Goal: Task Accomplishment & Management: Use online tool/utility

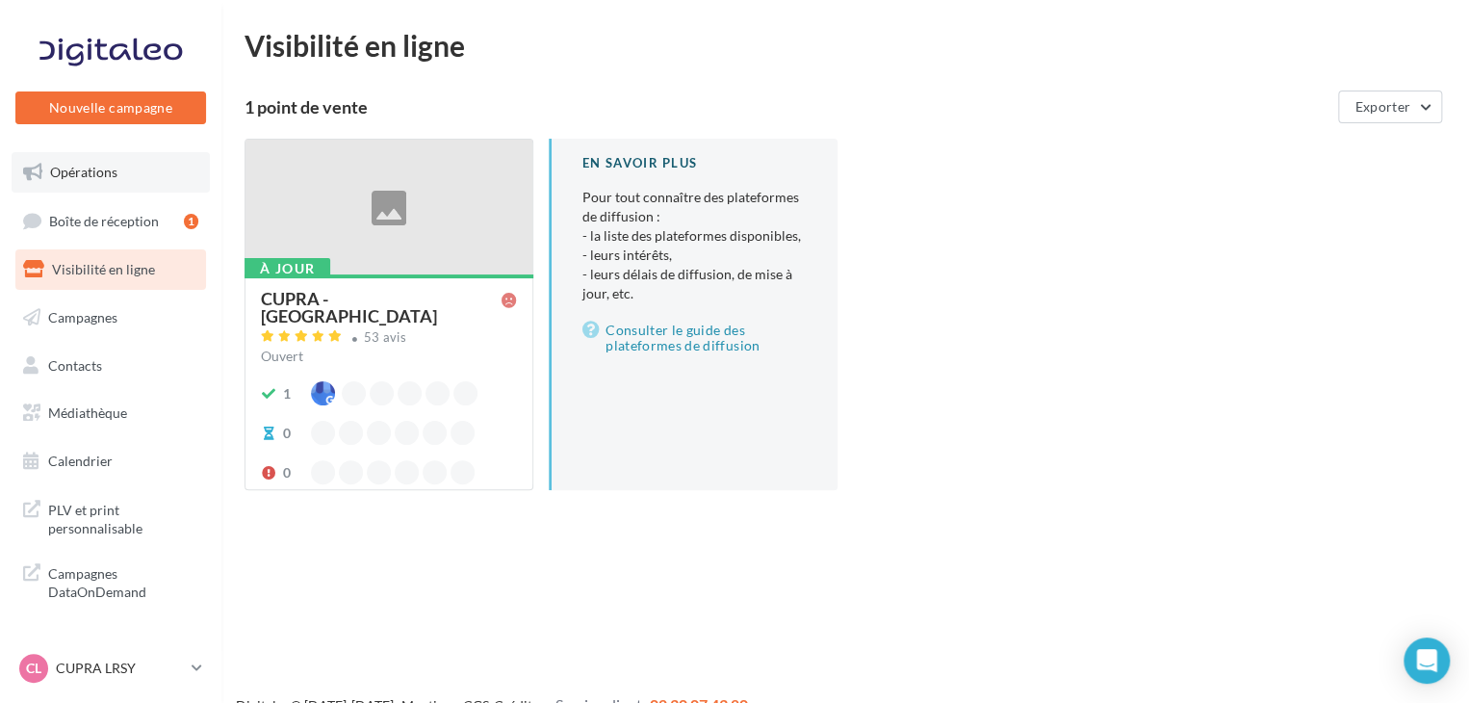
click at [103, 164] on span "Opérations" at bounding box center [83, 172] width 67 height 16
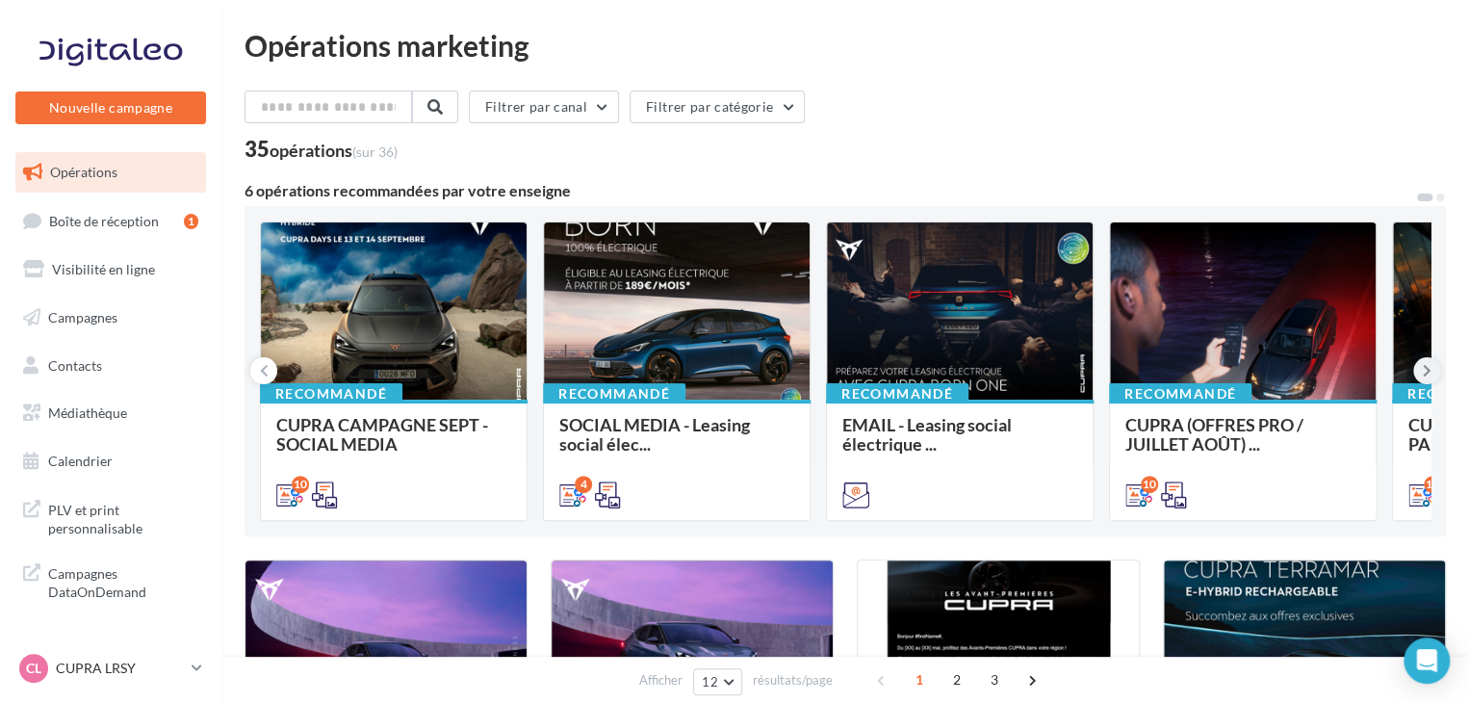
click at [1423, 369] on icon at bounding box center [1427, 370] width 9 height 19
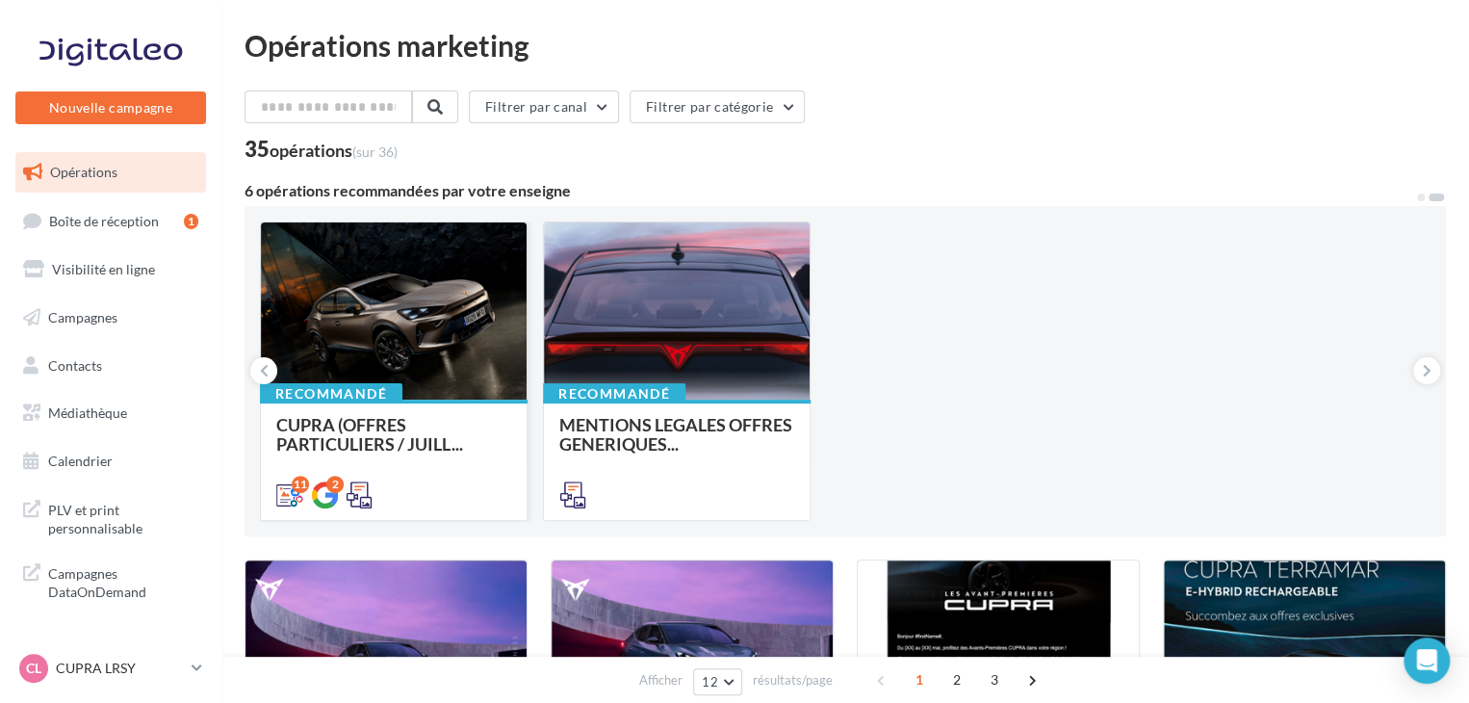
click at [384, 477] on div "11 2" at bounding box center [394, 493] width 266 height 54
click at [404, 476] on div "11 2" at bounding box center [394, 493] width 266 height 54
click at [423, 421] on span "CUPRA (OFFRES PARTICULIERS / JUILL..." at bounding box center [393, 434] width 235 height 39
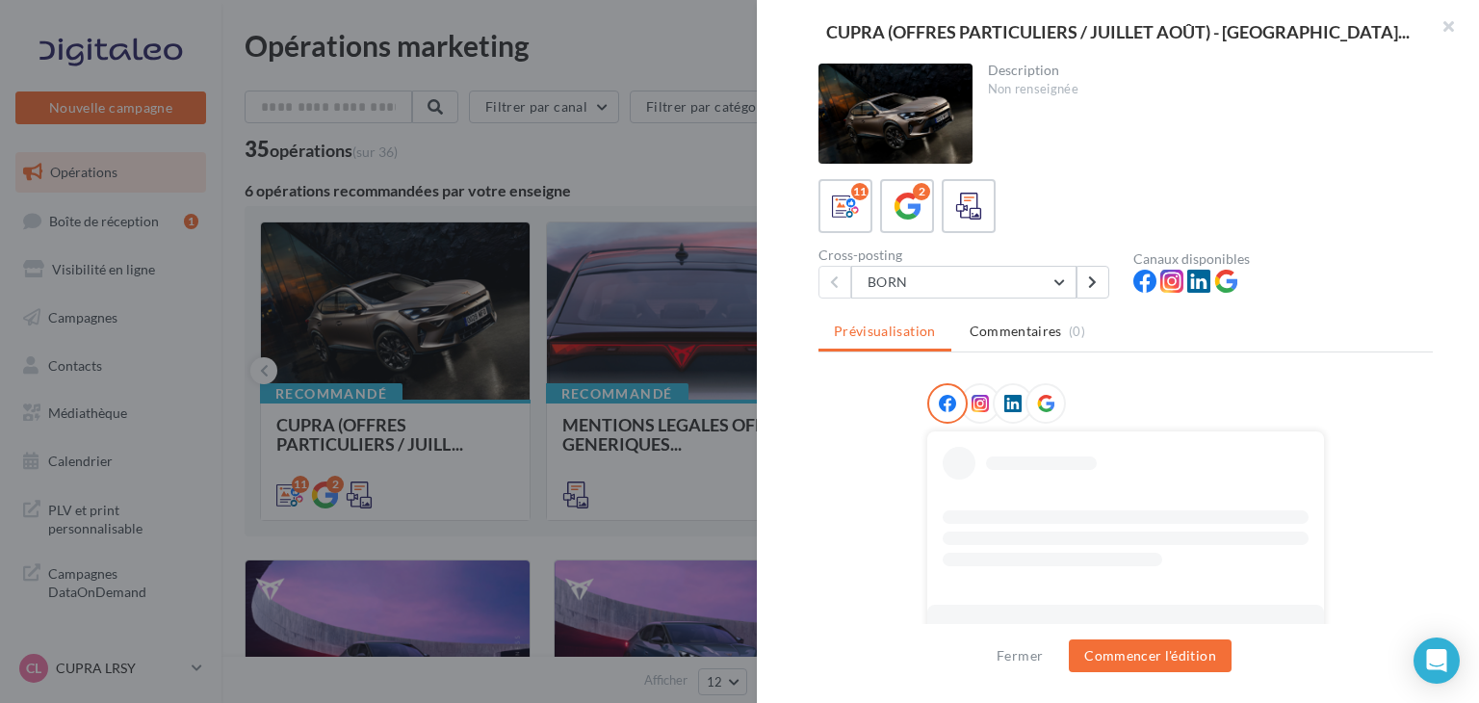
click at [980, 263] on div "Cross-posting BORN BORN NOUVELLE BORN FORMENTOR FORMENTOR PHEV LEON SP TAVASCAN…" at bounding box center [976, 273] width 315 height 50
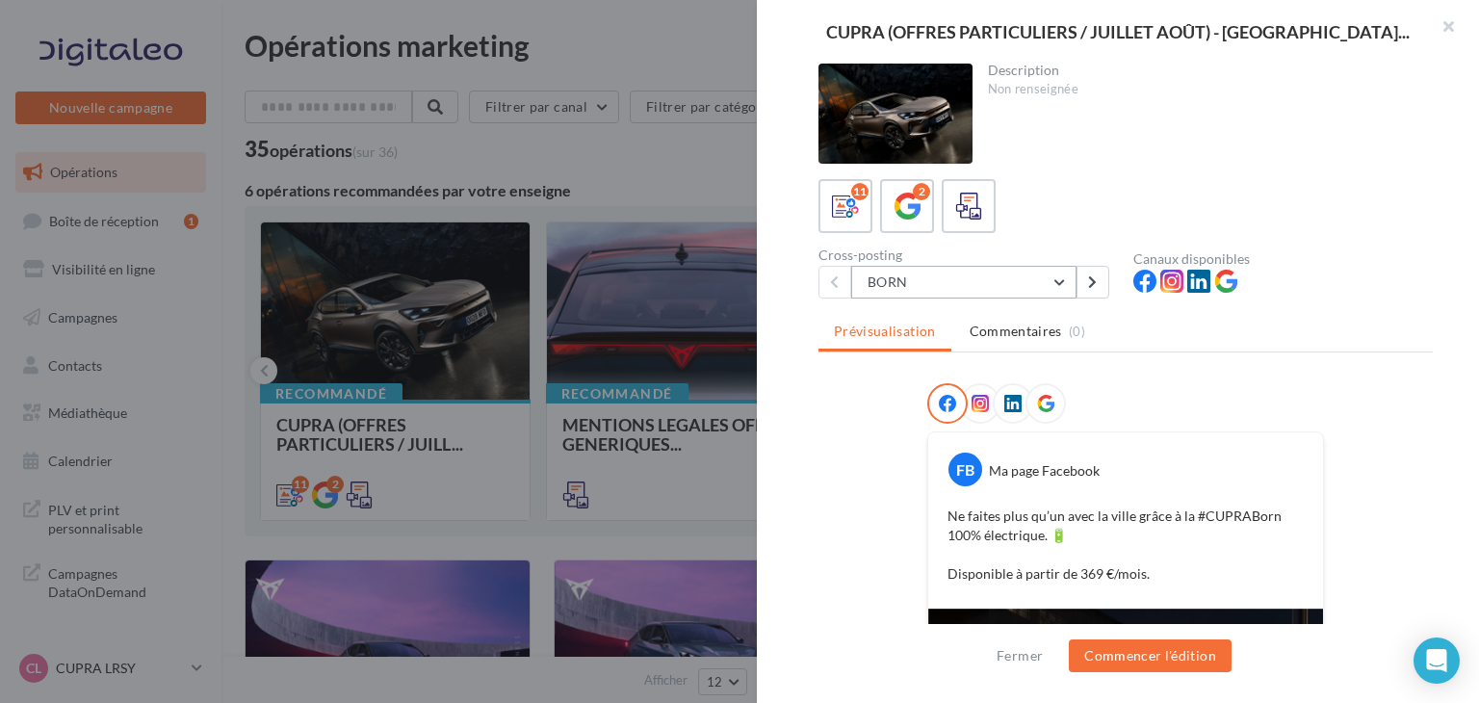
click at [963, 268] on button "BORN" at bounding box center [963, 282] width 225 height 33
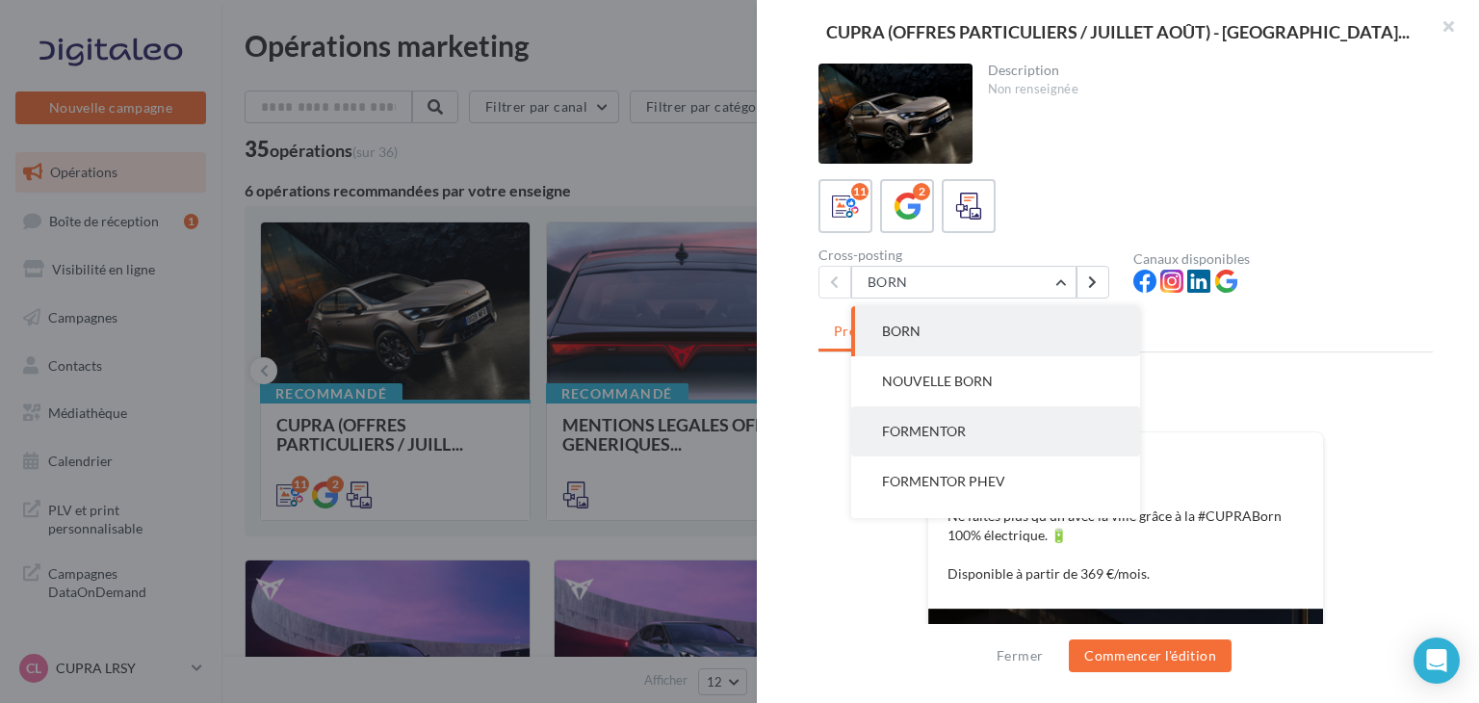
click at [974, 435] on button "FORMENTOR" at bounding box center [995, 431] width 289 height 50
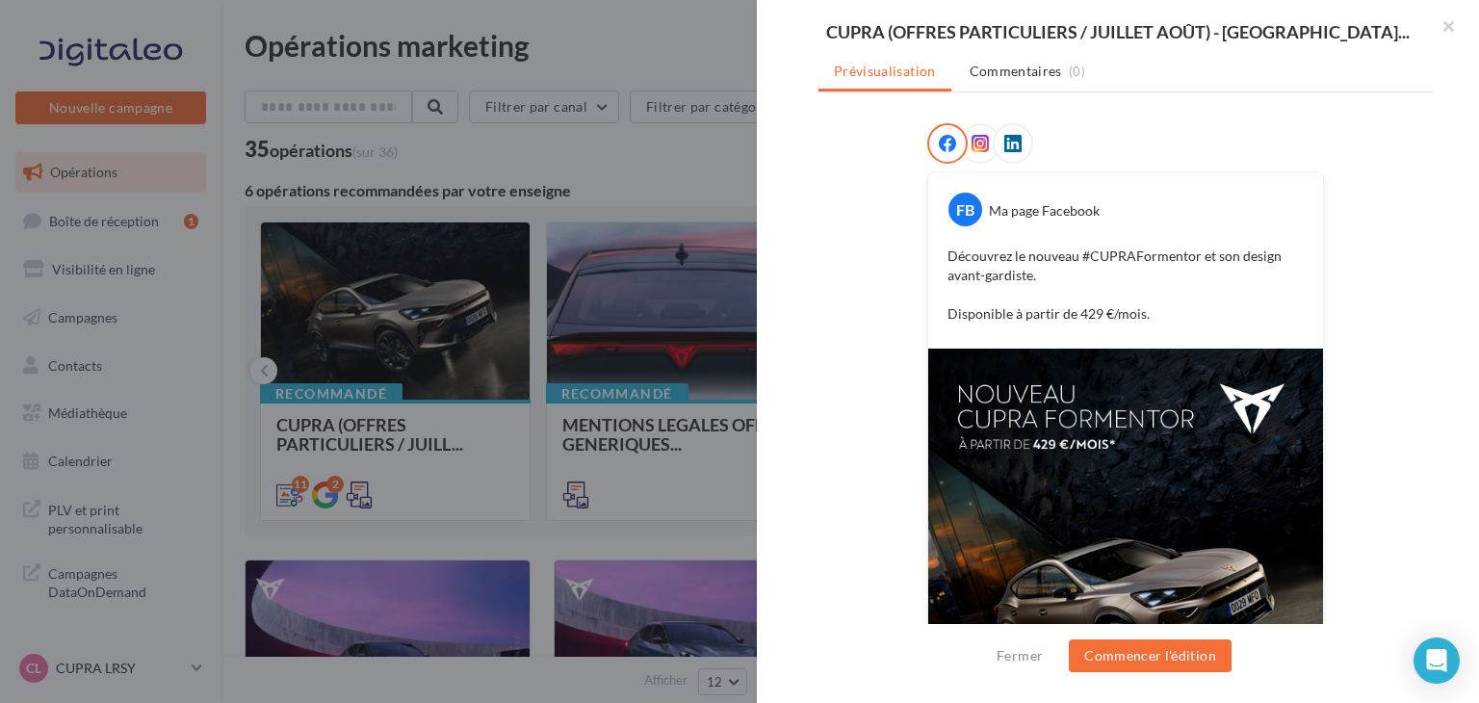
scroll to position [99, 0]
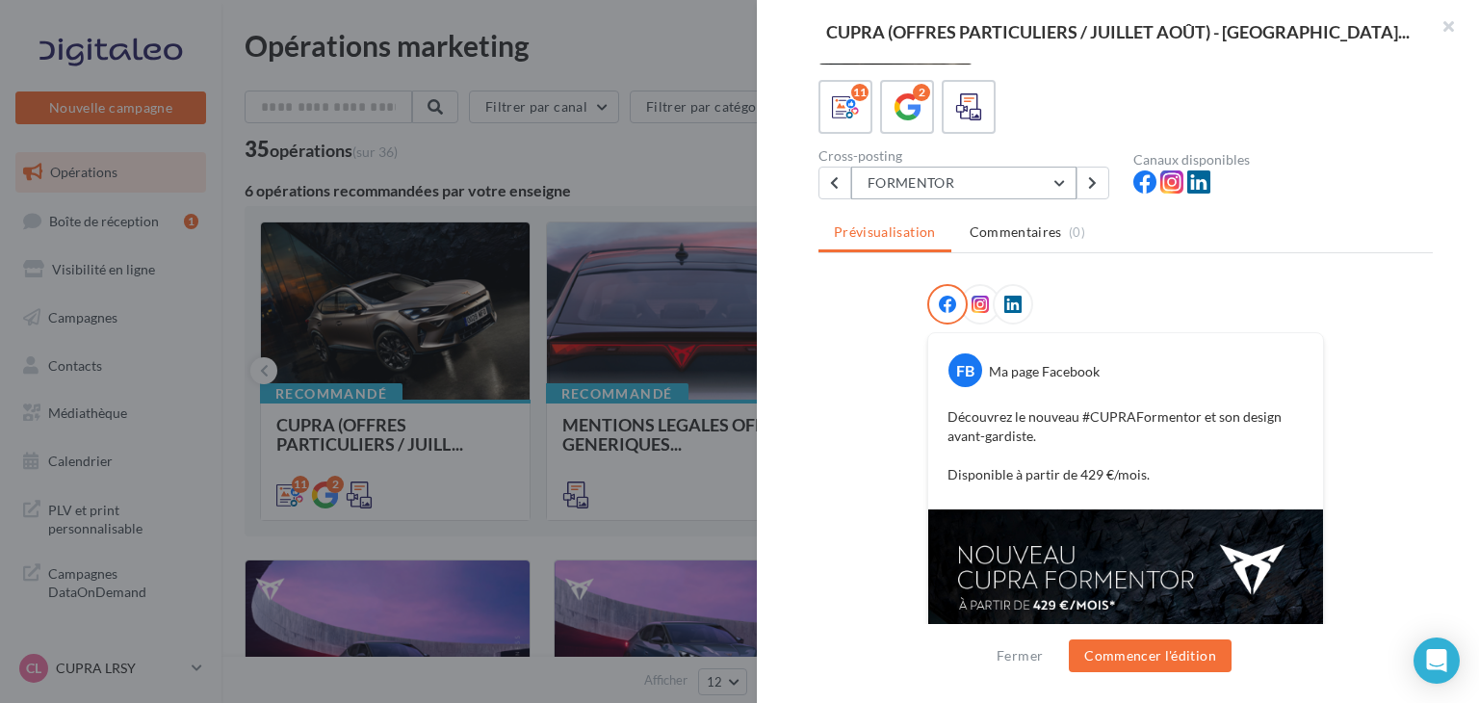
click at [982, 183] on button "FORMENTOR" at bounding box center [963, 183] width 225 height 33
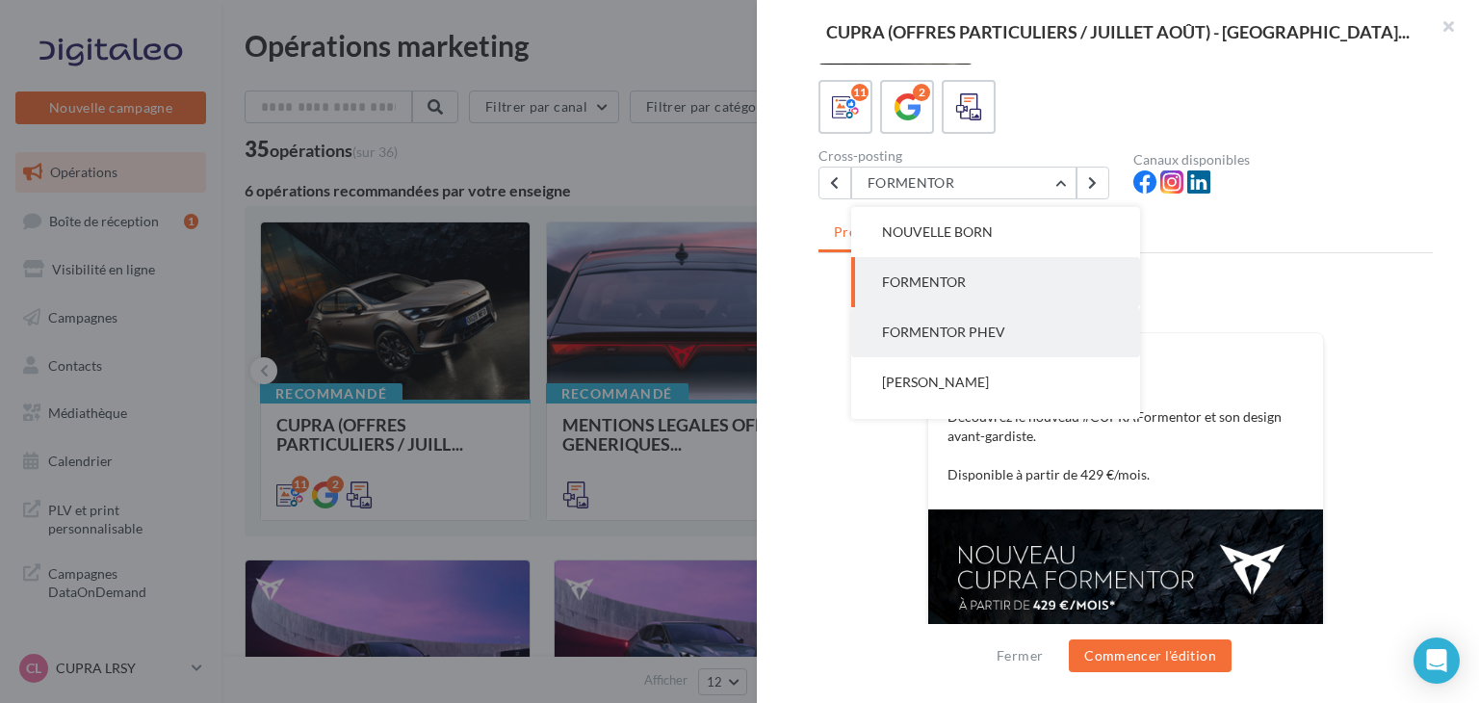
click at [982, 326] on span "FORMENTOR PHEV" at bounding box center [943, 332] width 123 height 16
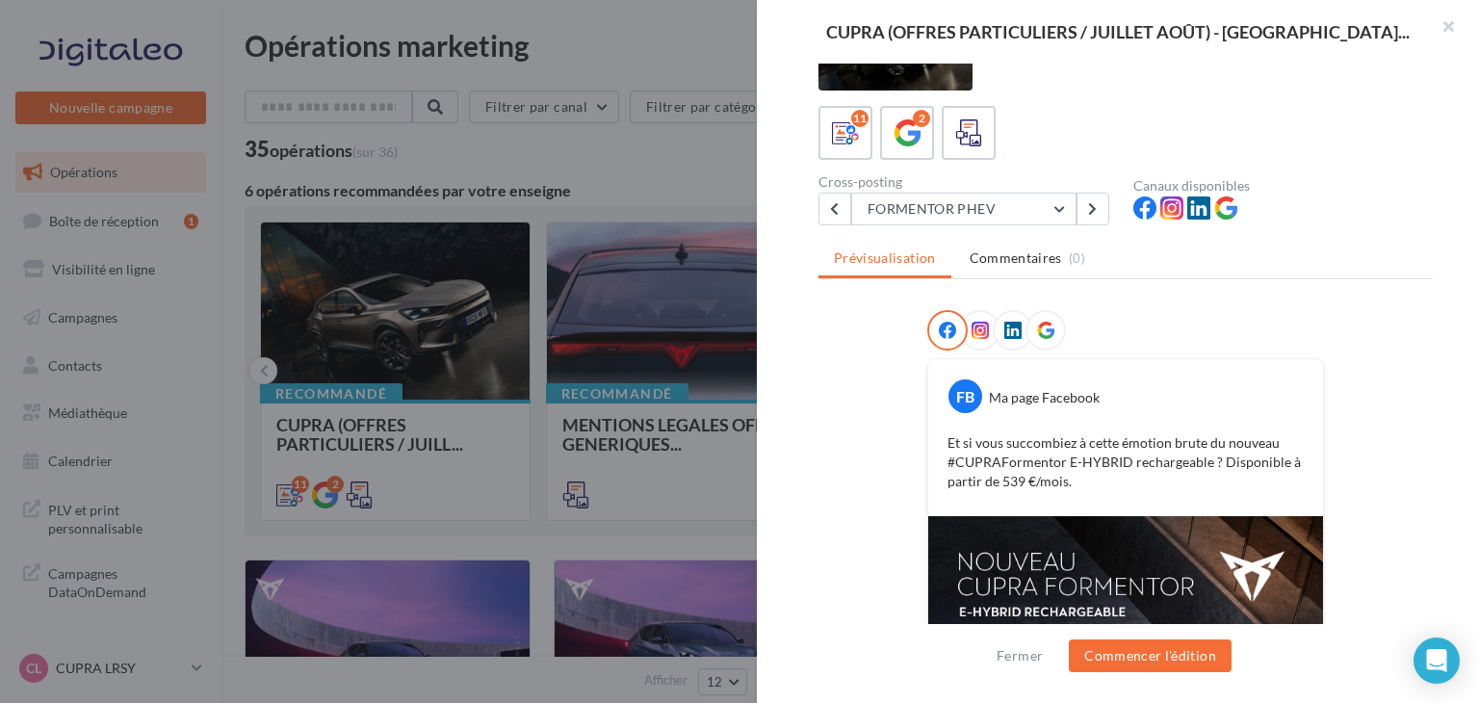
scroll to position [385, 0]
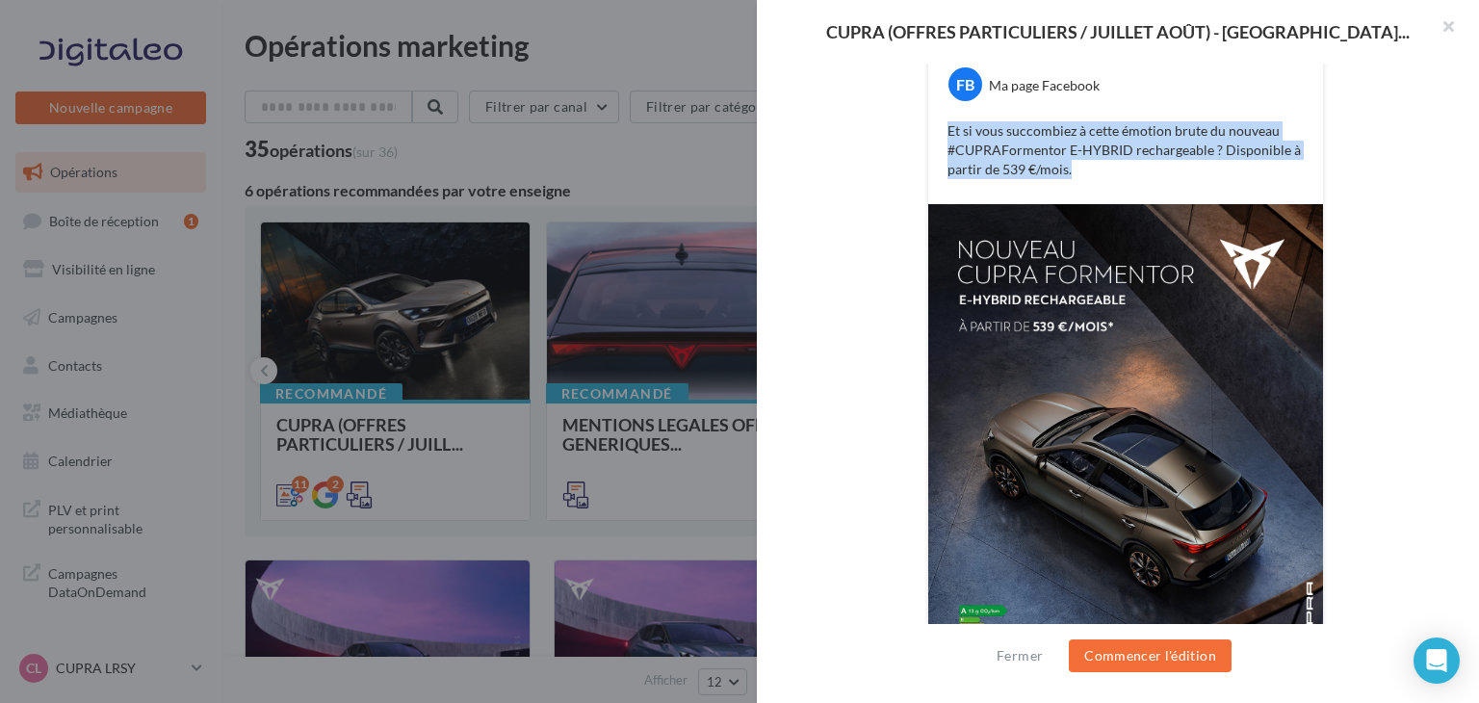
copy p "Et si vous succombiez à cette émotion brute du nouveau #CUPRAFormentor E-HYBRID…"
drag, startPoint x: 1088, startPoint y: 172, endPoint x: 943, endPoint y: 123, distance: 153.5
click at [948, 123] on p "Et si vous succombiez à cette émotion brute du nouveau #CUPRAFormentor E-HYBRID…" at bounding box center [1126, 150] width 356 height 58
